Goal: Find specific page/section: Find specific page/section

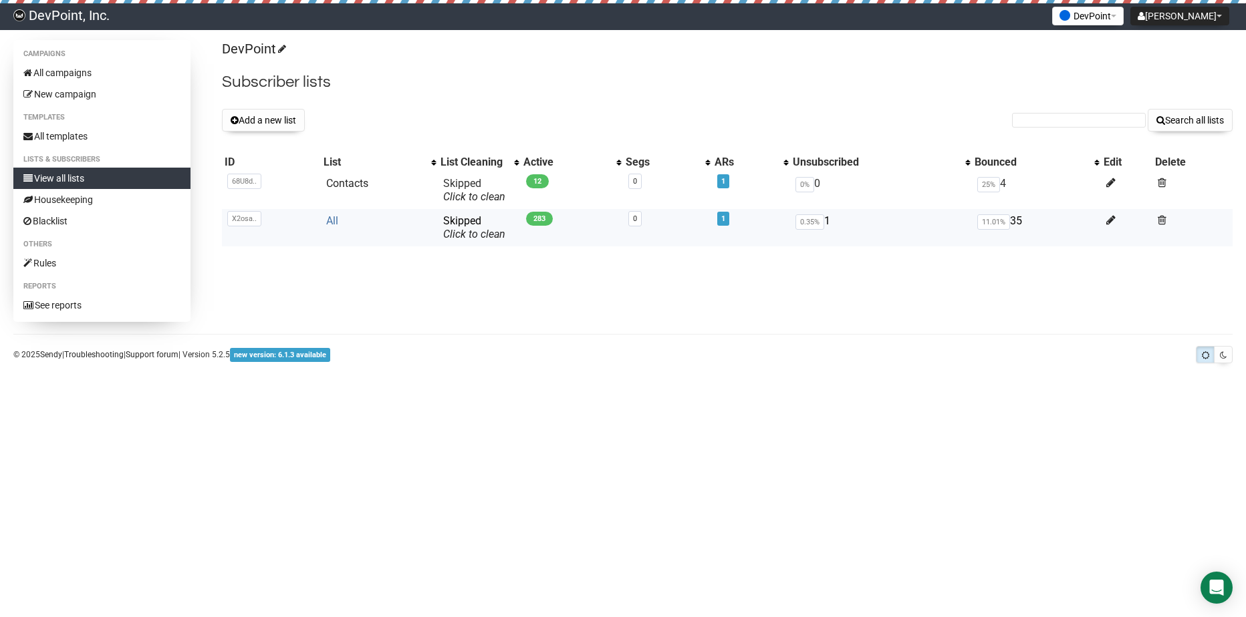
click at [334, 224] on link "All" at bounding box center [332, 220] width 12 height 13
click at [1109, 187] on icon at bounding box center [1110, 182] width 9 height 11
click at [368, 184] on link "Contacts" at bounding box center [347, 183] width 42 height 13
click at [349, 189] on link "Contacts" at bounding box center [347, 183] width 42 height 13
click at [353, 181] on link "Contacts" at bounding box center [347, 183] width 42 height 13
